Goal: Task Accomplishment & Management: Use online tool/utility

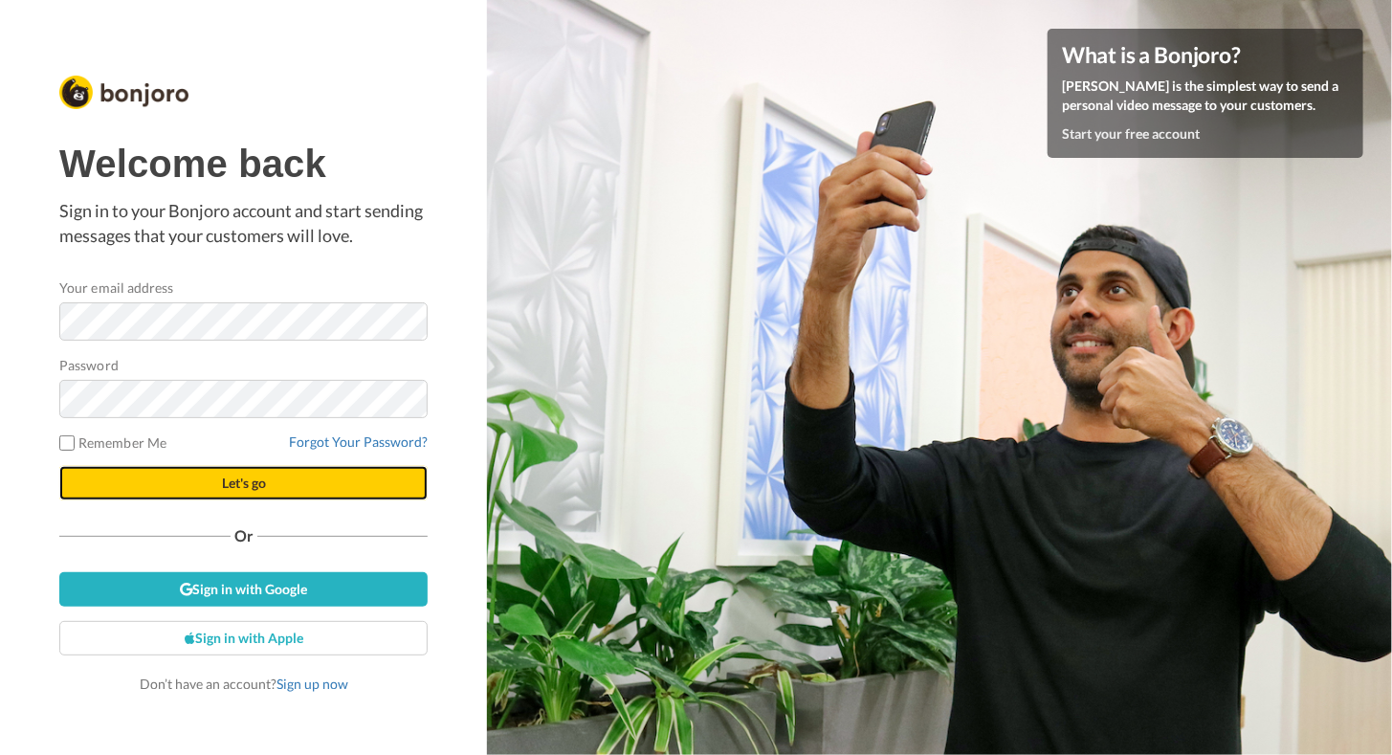
click at [150, 481] on button "Let's go" at bounding box center [243, 483] width 368 height 34
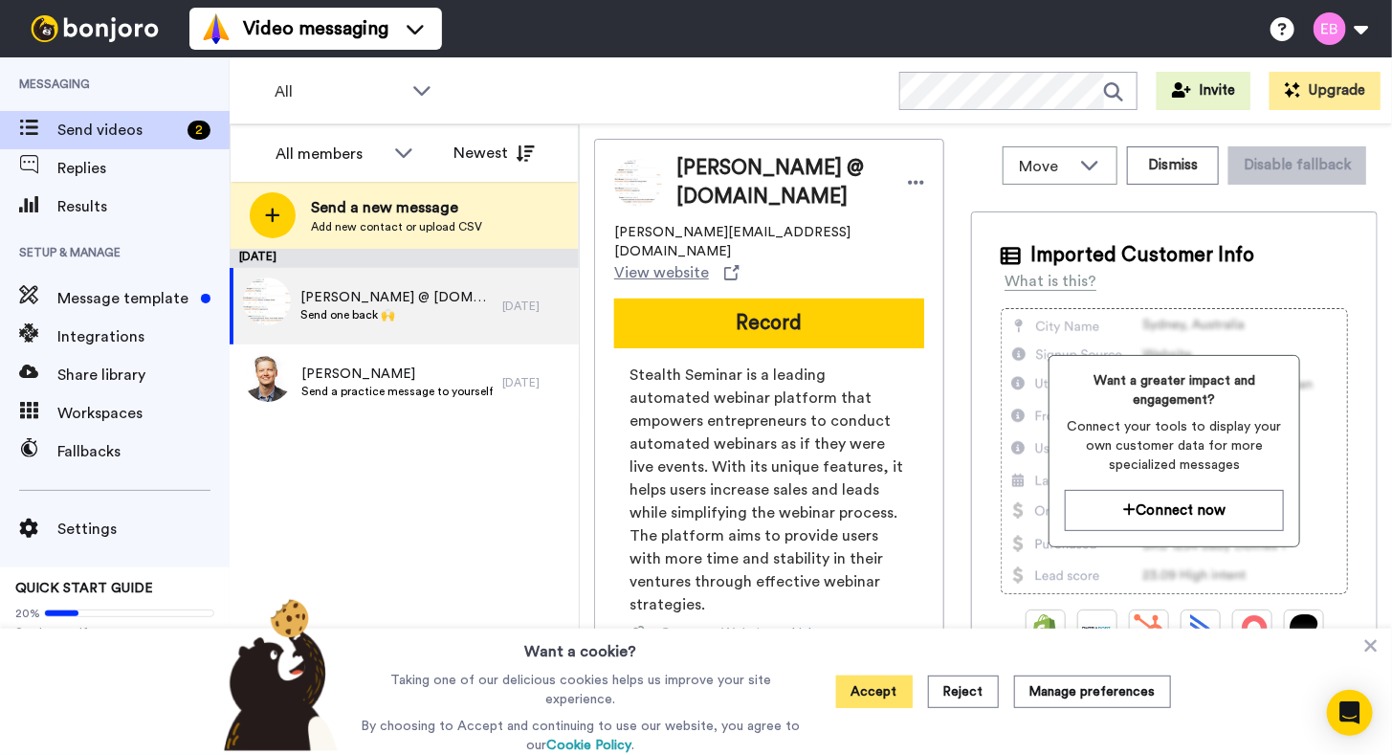
click at [888, 698] on button "Accept" at bounding box center [874, 691] width 77 height 33
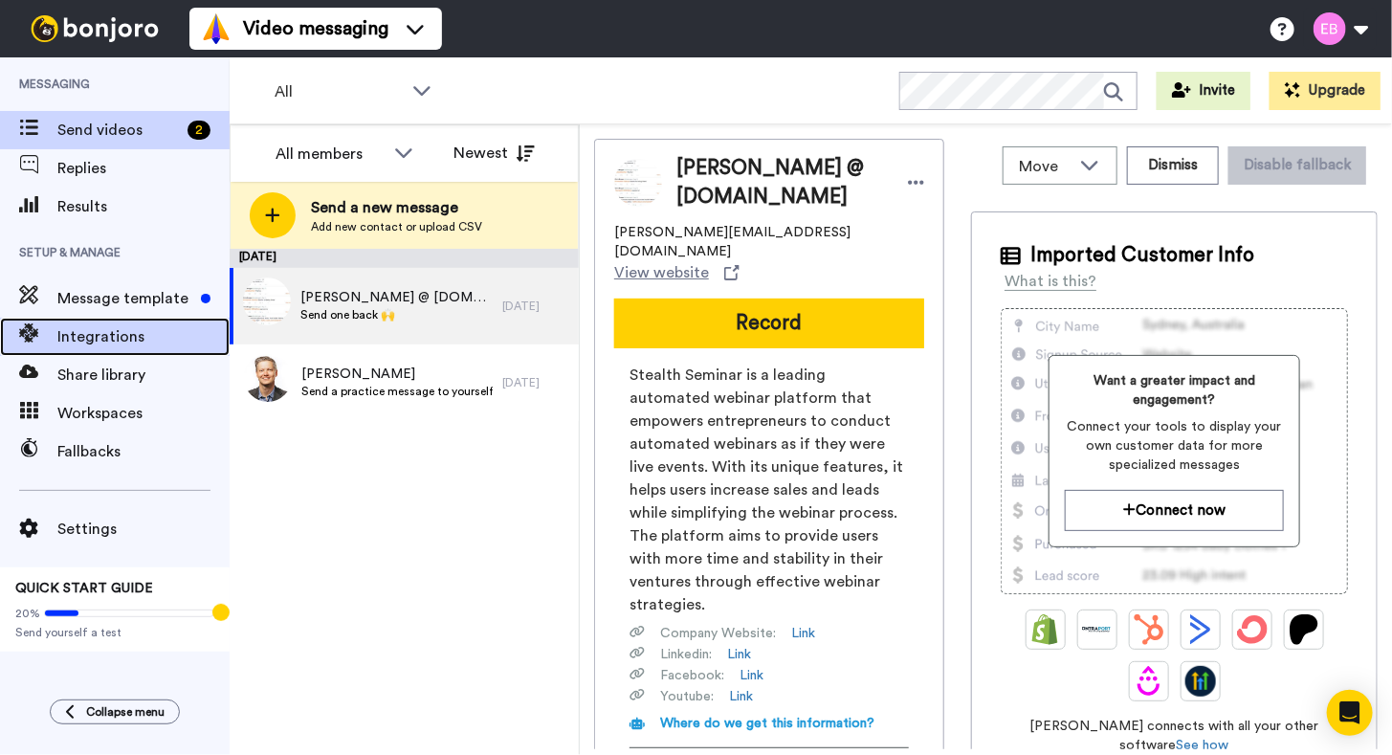
click at [78, 335] on span "Integrations" at bounding box center [143, 336] width 172 height 23
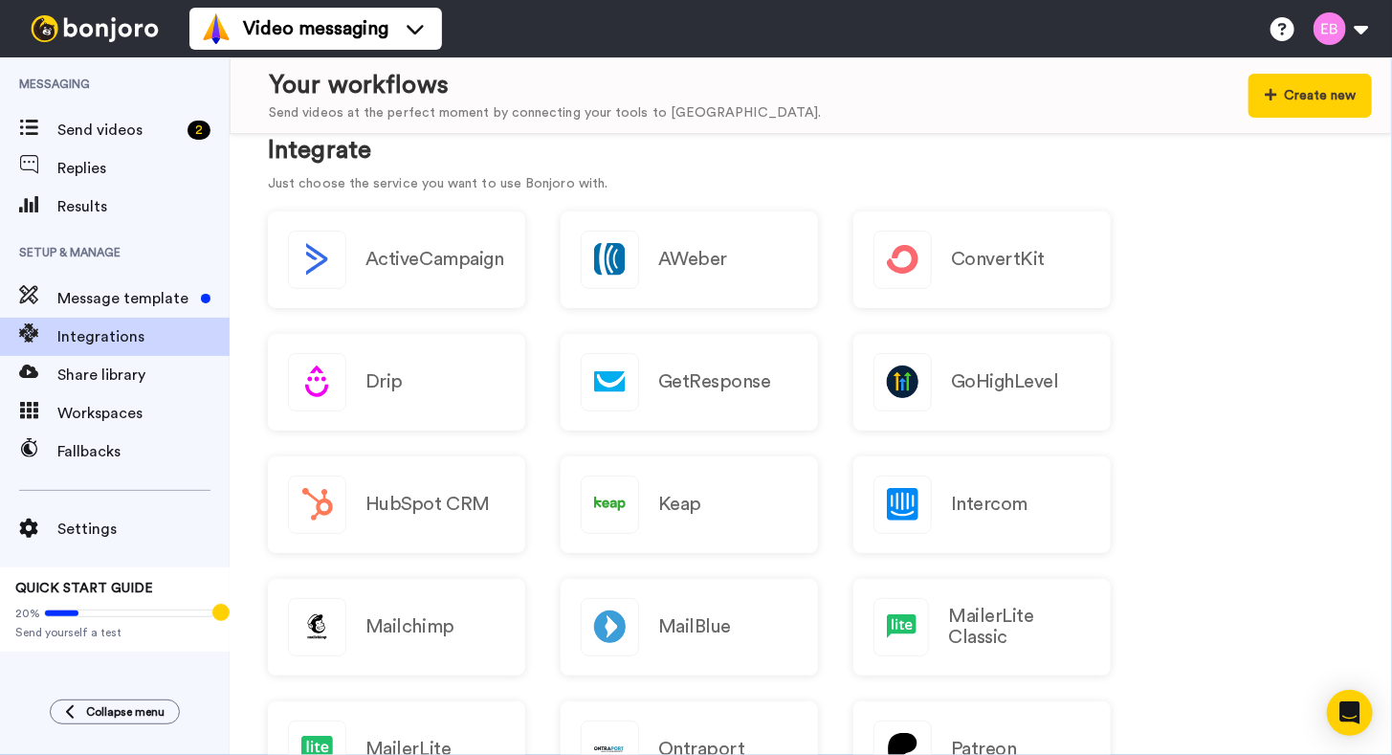
scroll to position [383, 0]
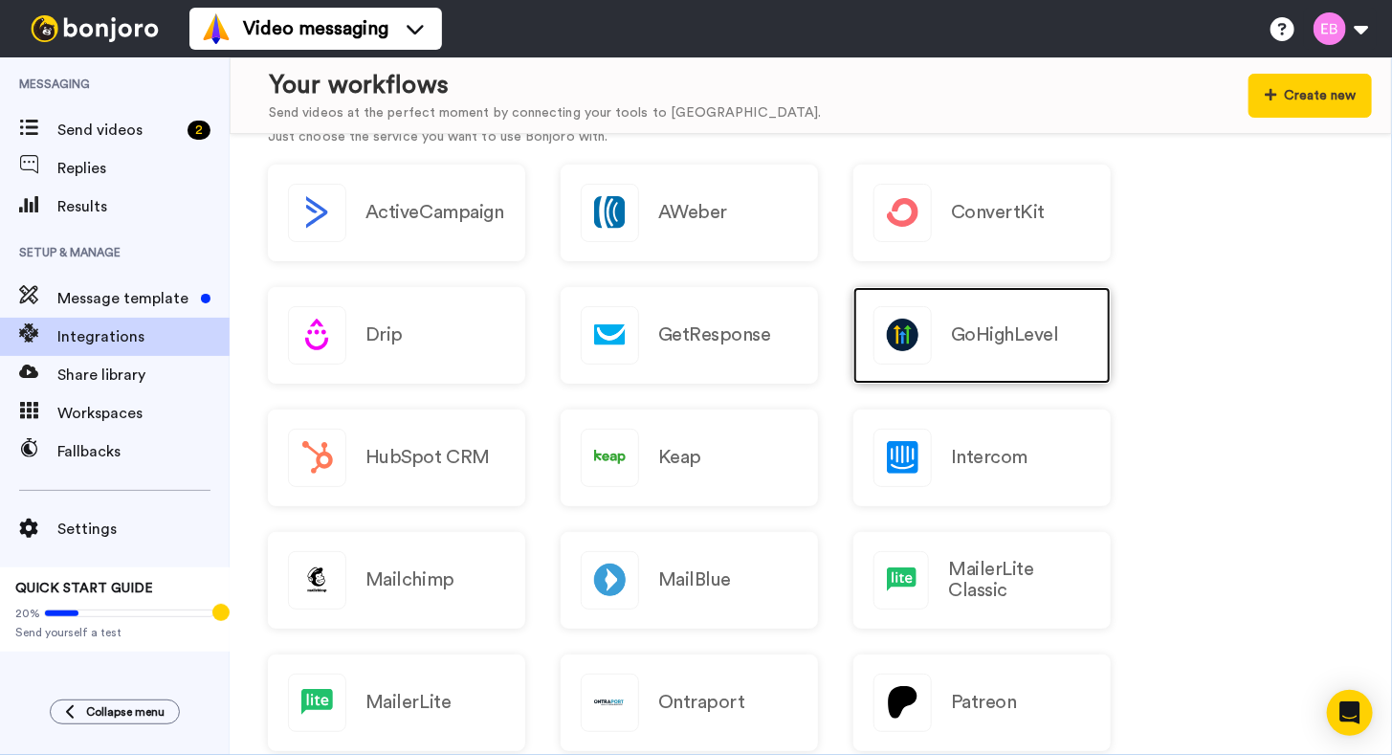
click at [957, 359] on div "GoHighLevel" at bounding box center [981, 335] width 257 height 97
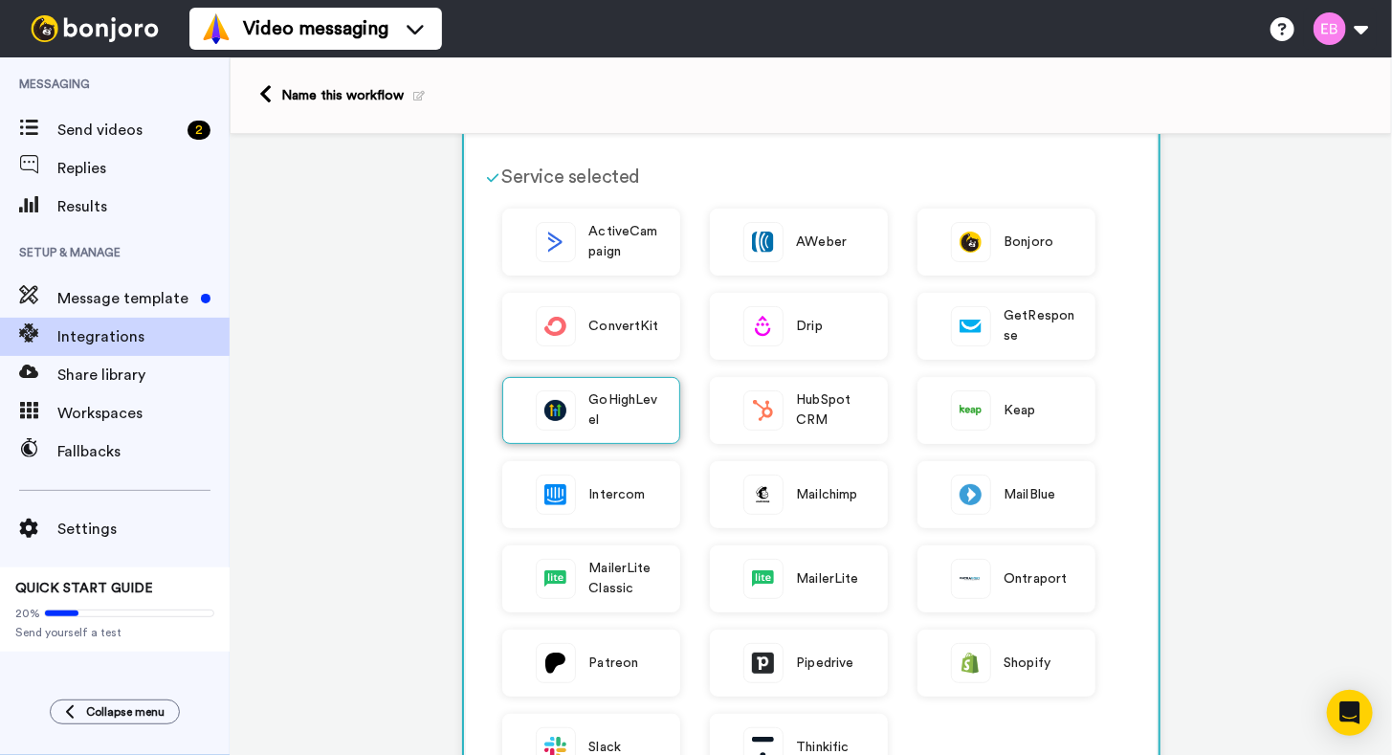
scroll to position [96, 0]
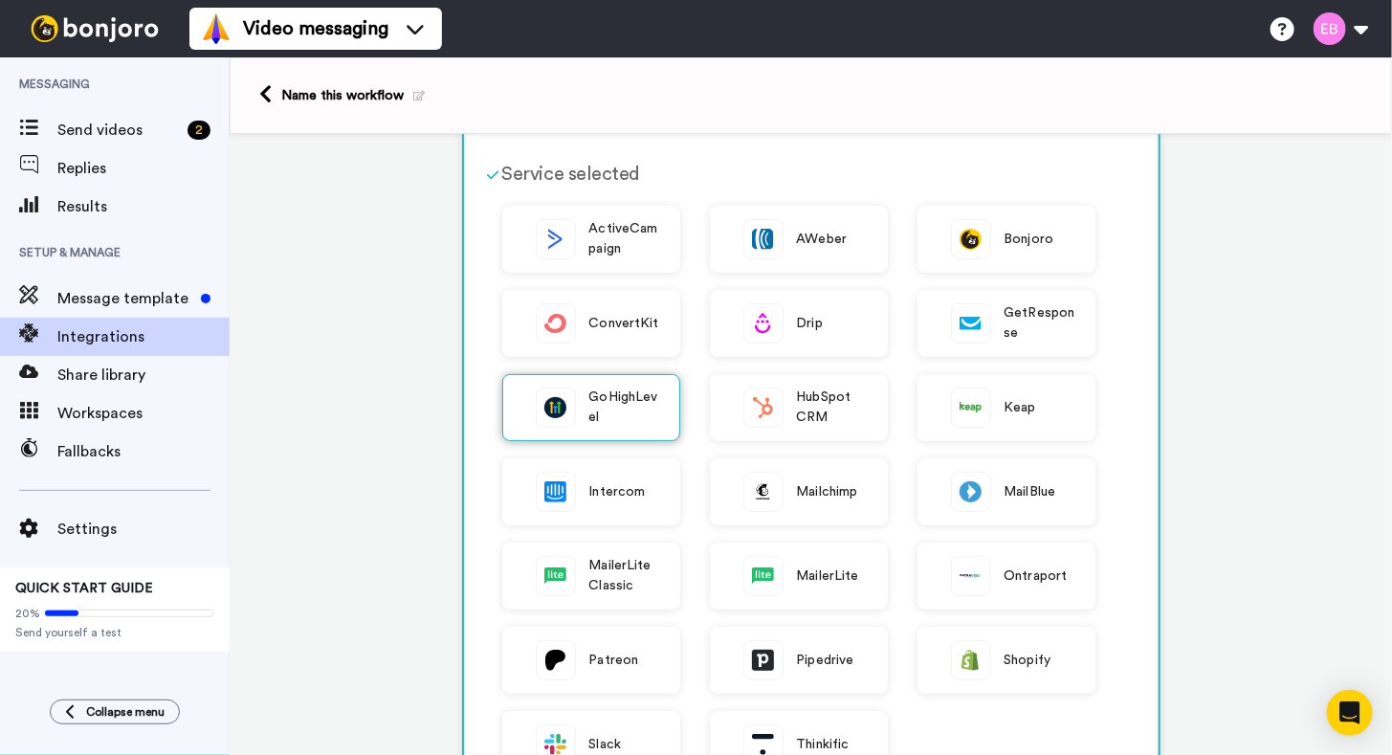
click at [589, 420] on span "GoHighLevel" at bounding box center [624, 407] width 71 height 40
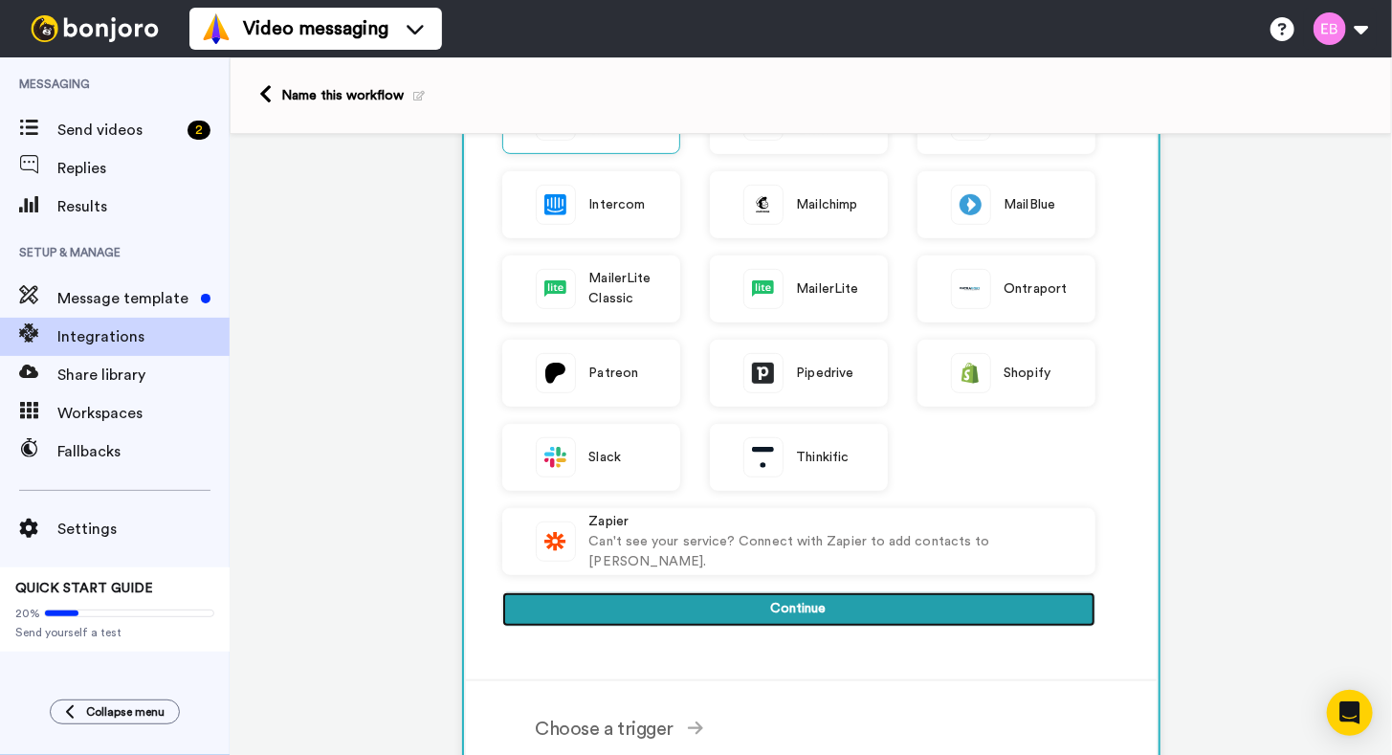
click at [904, 597] on button "Continue" at bounding box center [798, 609] width 593 height 34
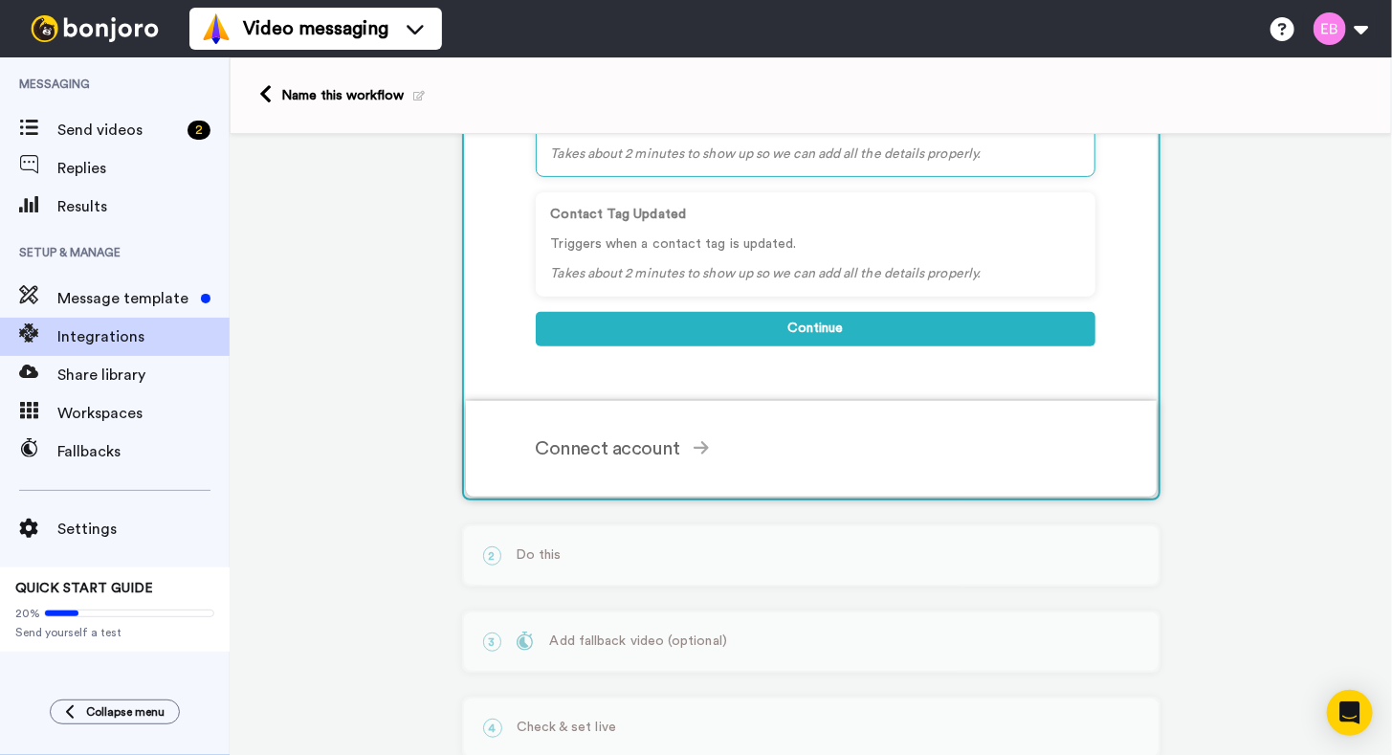
scroll to position [272, 0]
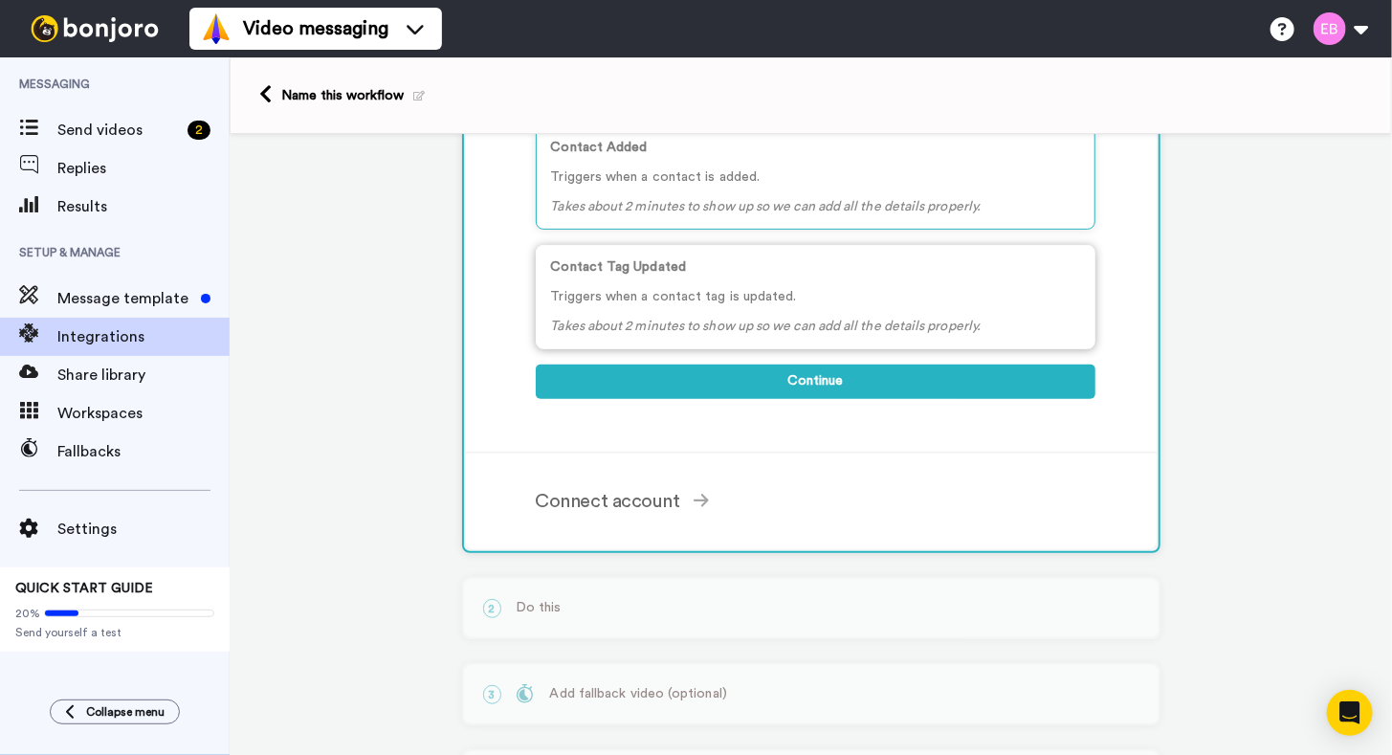
click at [662, 308] on div "Contact Tag Updated Triggers when a contact tag is updated. Takes about 2 minut…" at bounding box center [815, 297] width 559 height 104
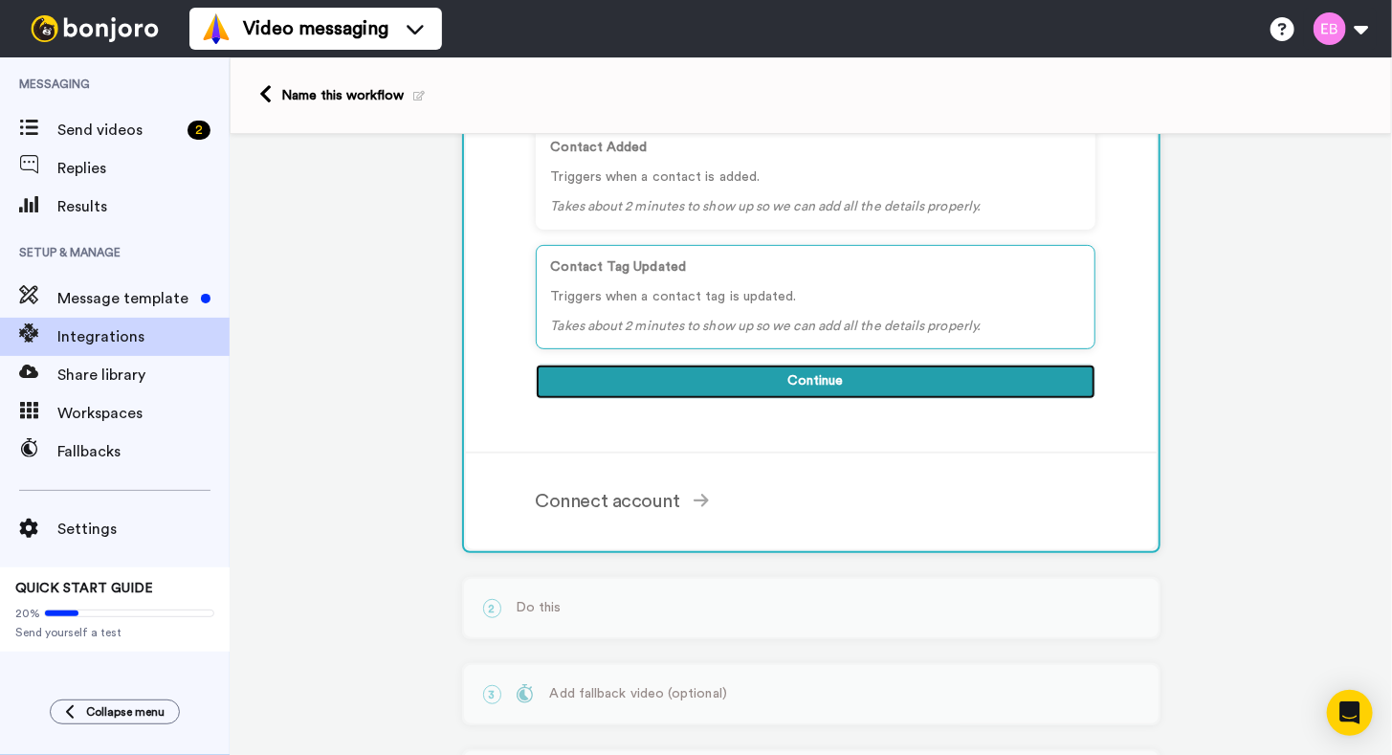
click at [832, 382] on button "Continue" at bounding box center [815, 381] width 559 height 34
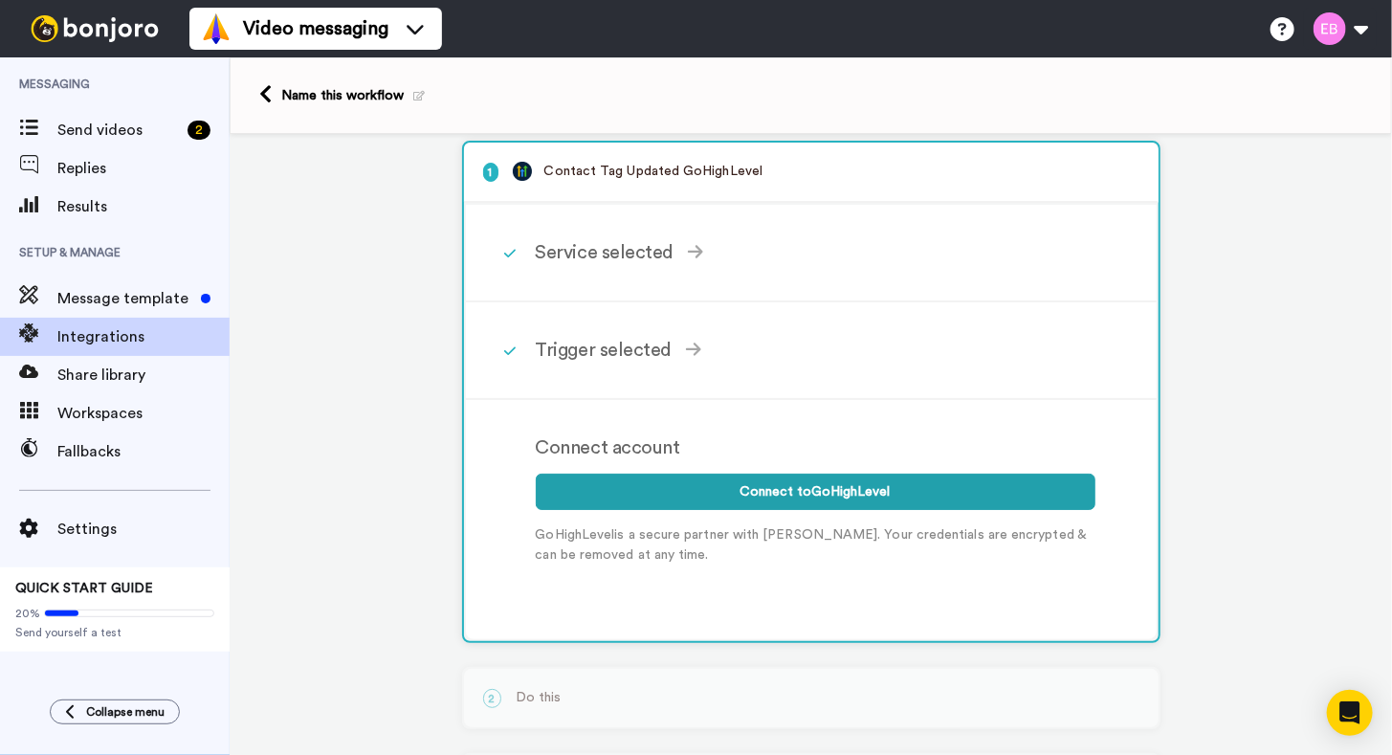
scroll to position [15, 0]
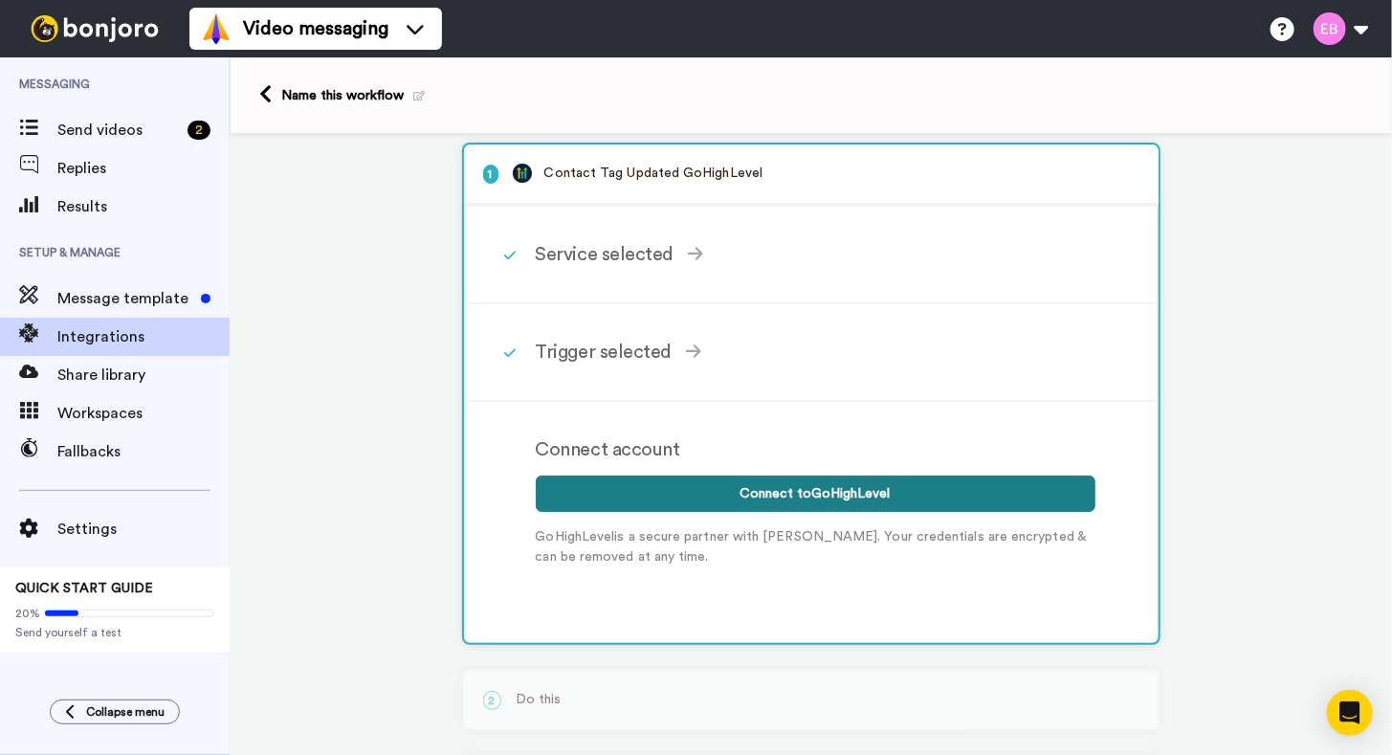
click at [774, 478] on button "Connect to GoHighLevel" at bounding box center [815, 493] width 559 height 36
click at [759, 489] on button "Connect to GoHighLevel" at bounding box center [815, 493] width 559 height 36
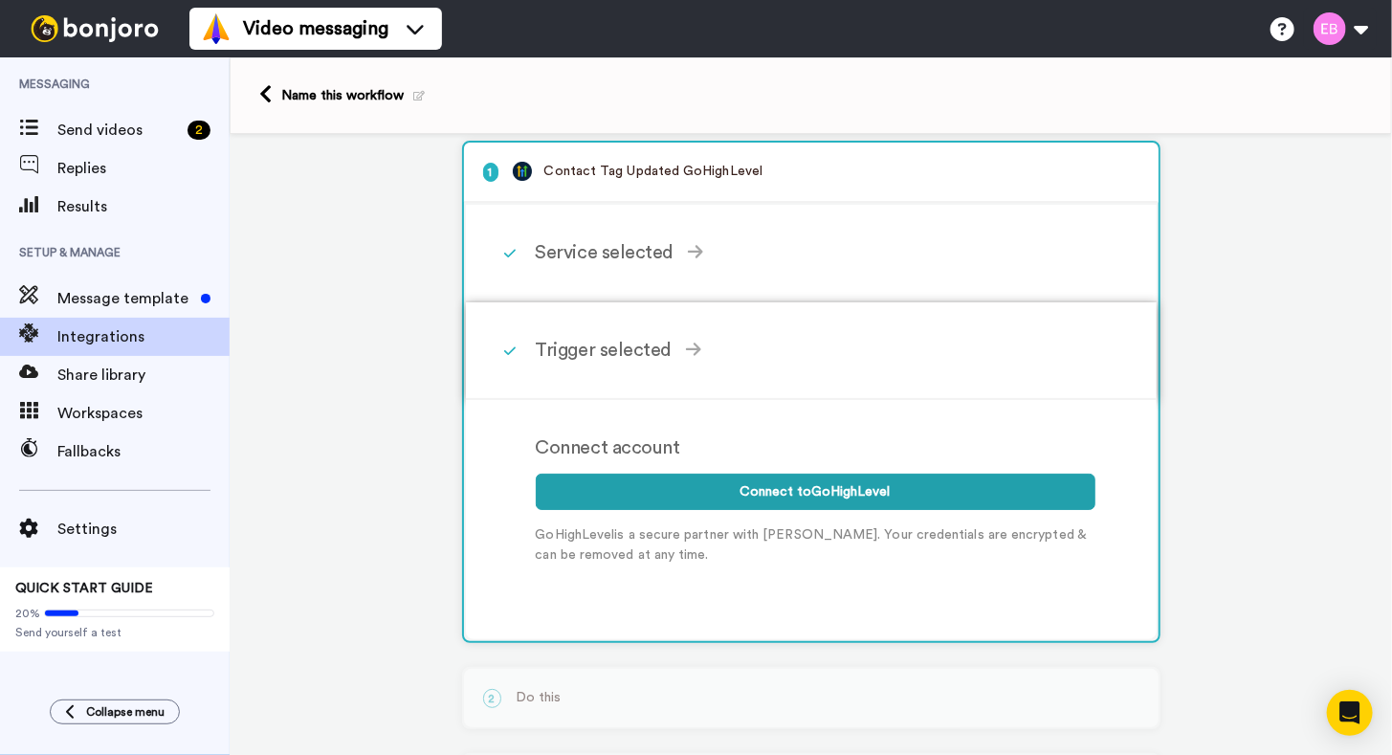
scroll to position [0, 0]
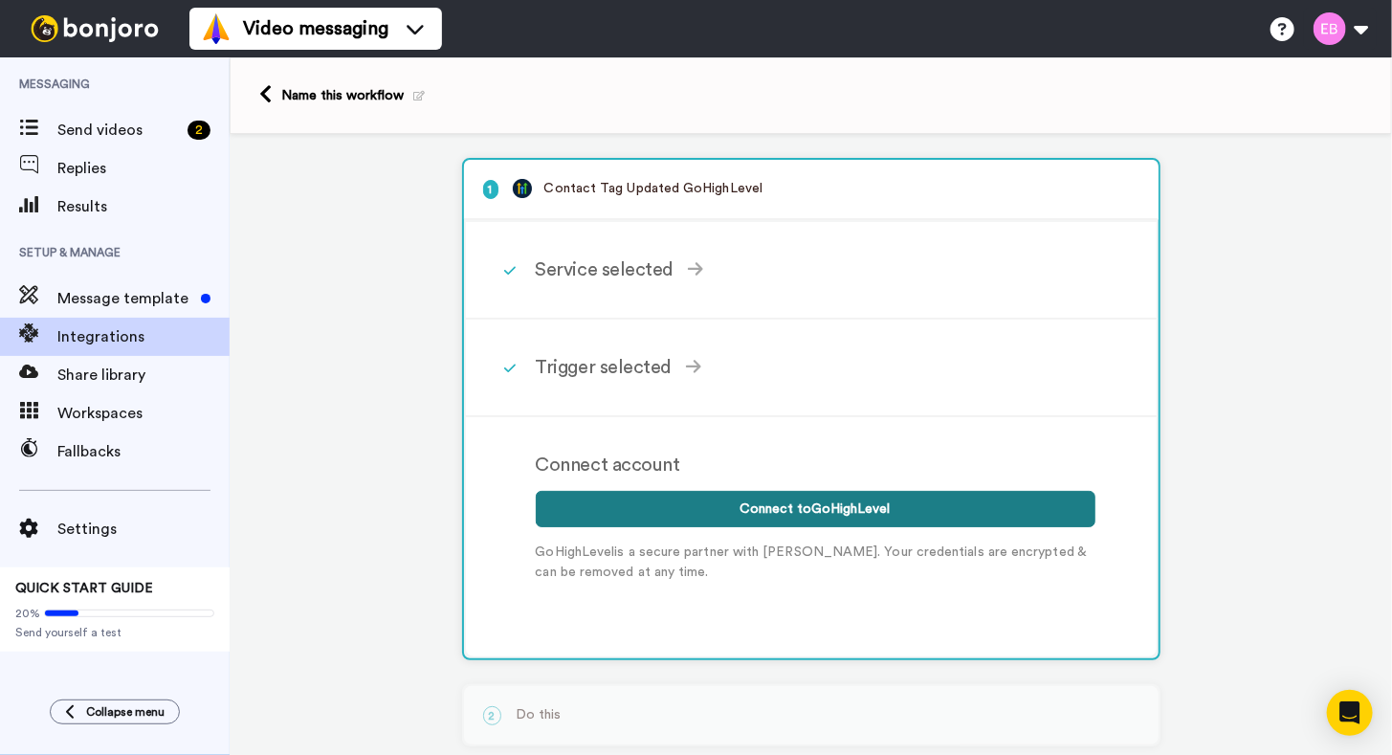
click at [790, 510] on button "Connect to GoHighLevel" at bounding box center [815, 509] width 559 height 36
